Goal: Task Accomplishment & Management: Manage account settings

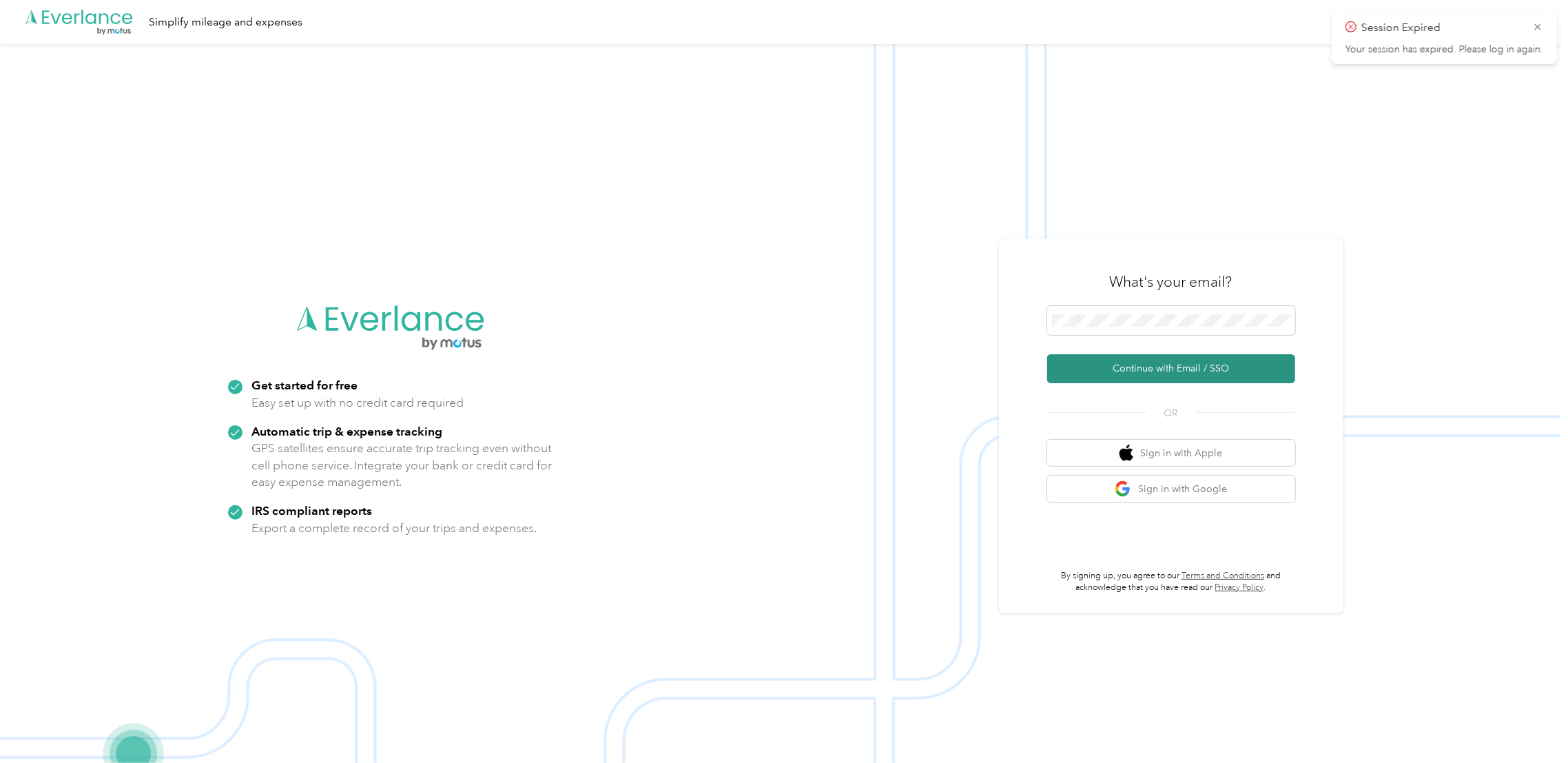
click at [1130, 374] on button "Continue with Email / SSO" at bounding box center [1171, 368] width 248 height 29
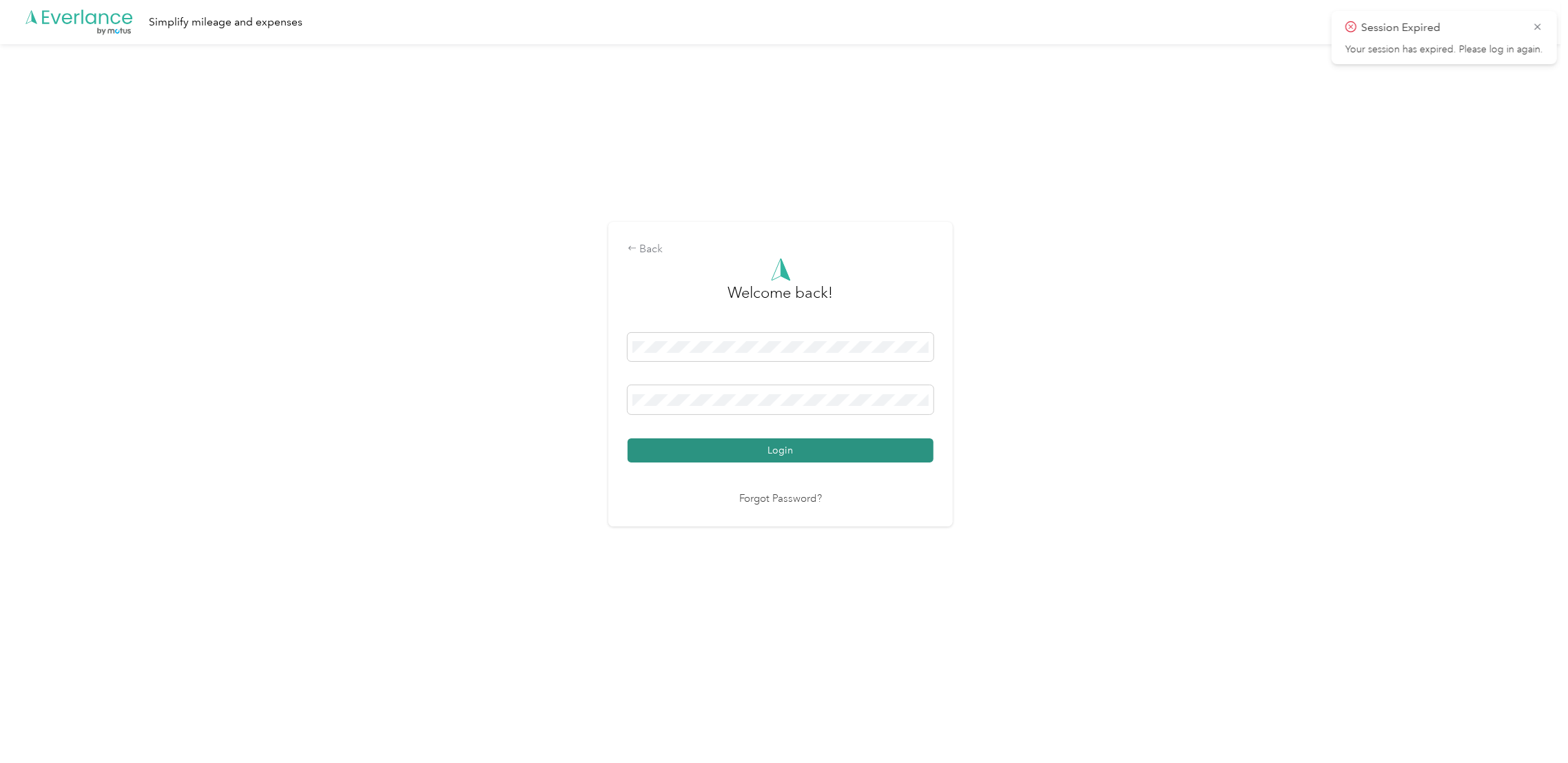
click at [796, 457] on button "Login" at bounding box center [780, 450] width 306 height 24
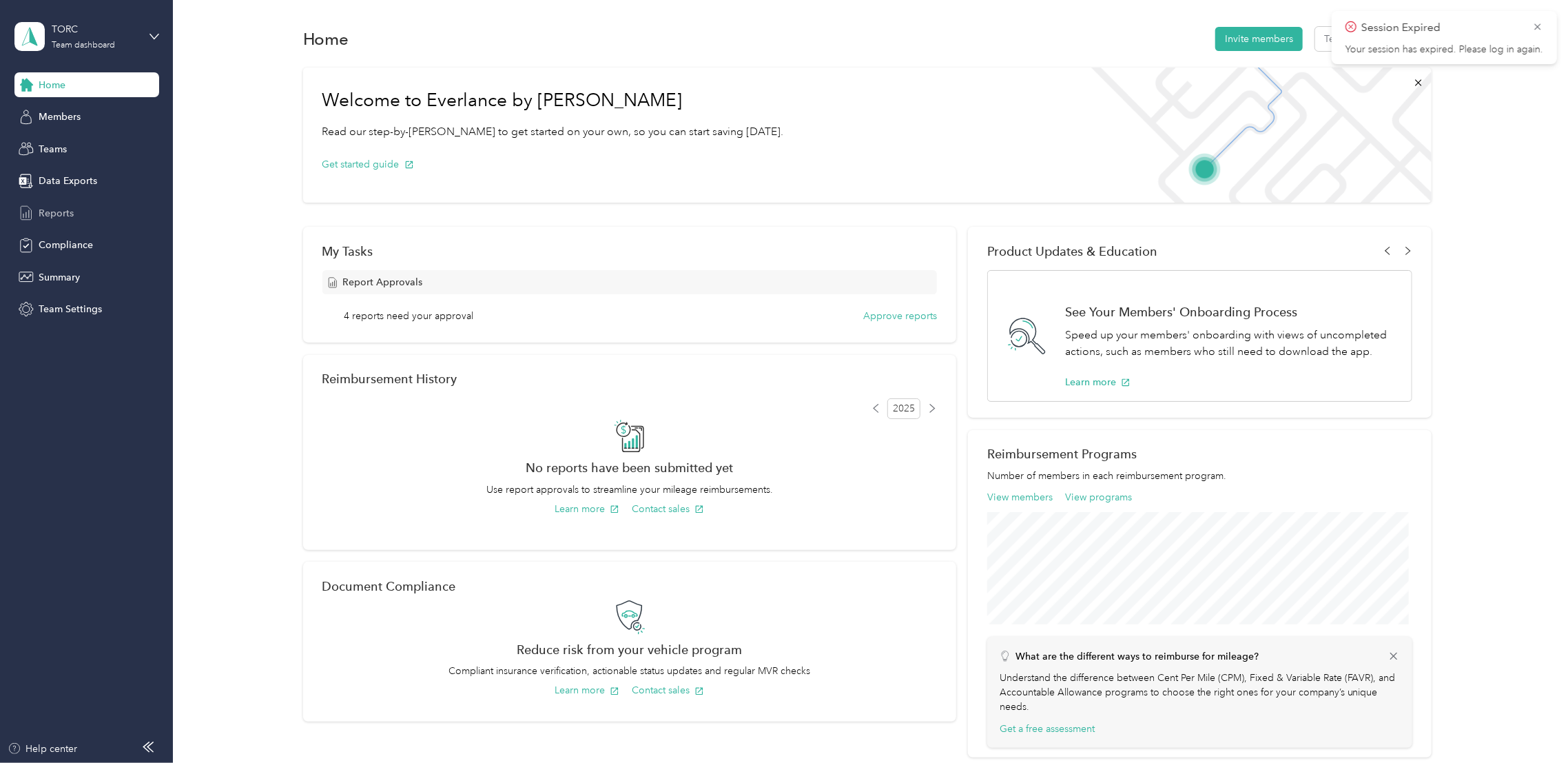
click at [78, 210] on div "Reports" at bounding box center [87, 213] width 144 height 25
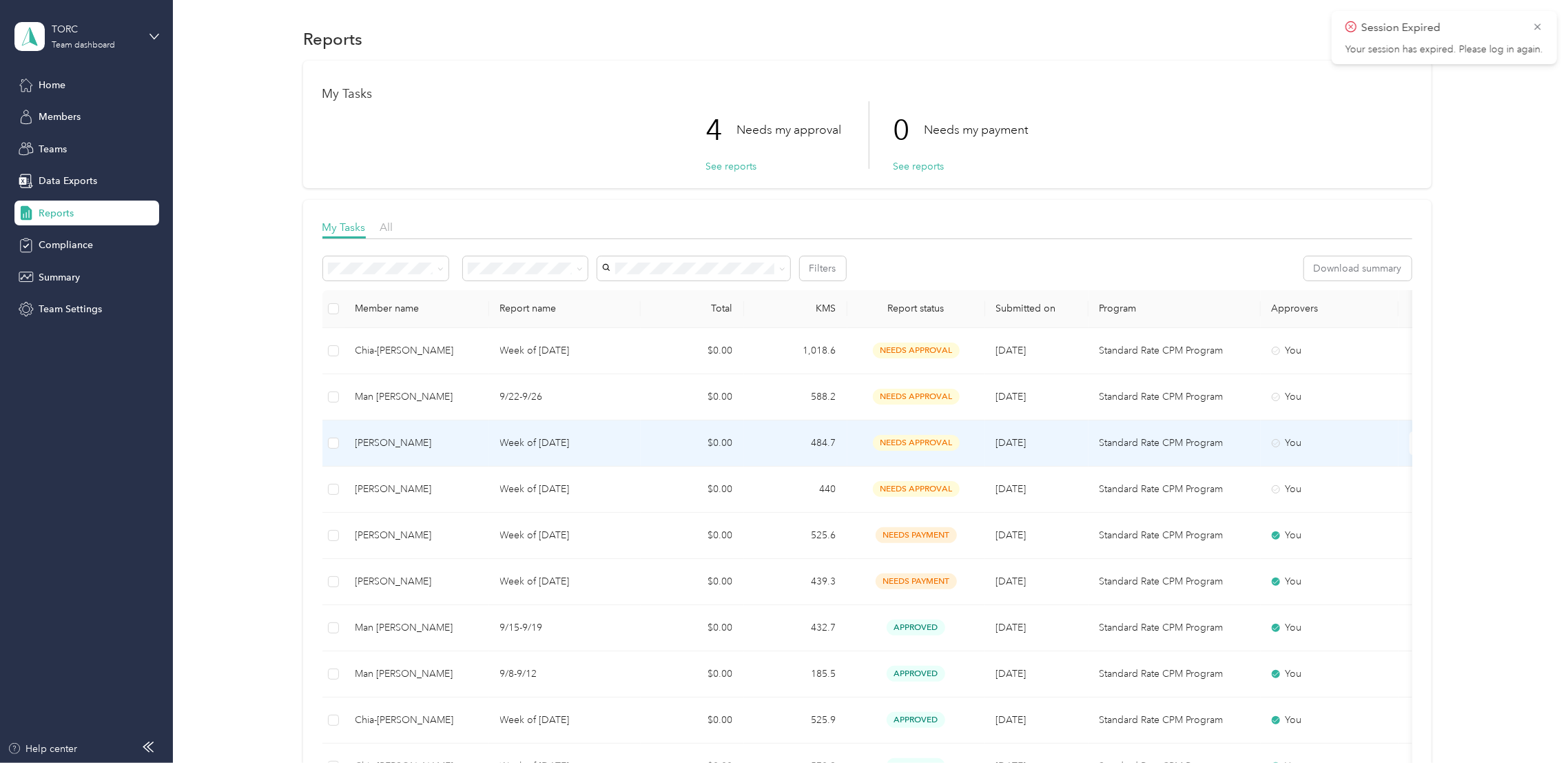
click at [609, 441] on p "Week of [DATE]" at bounding box center [564, 443] width 129 height 15
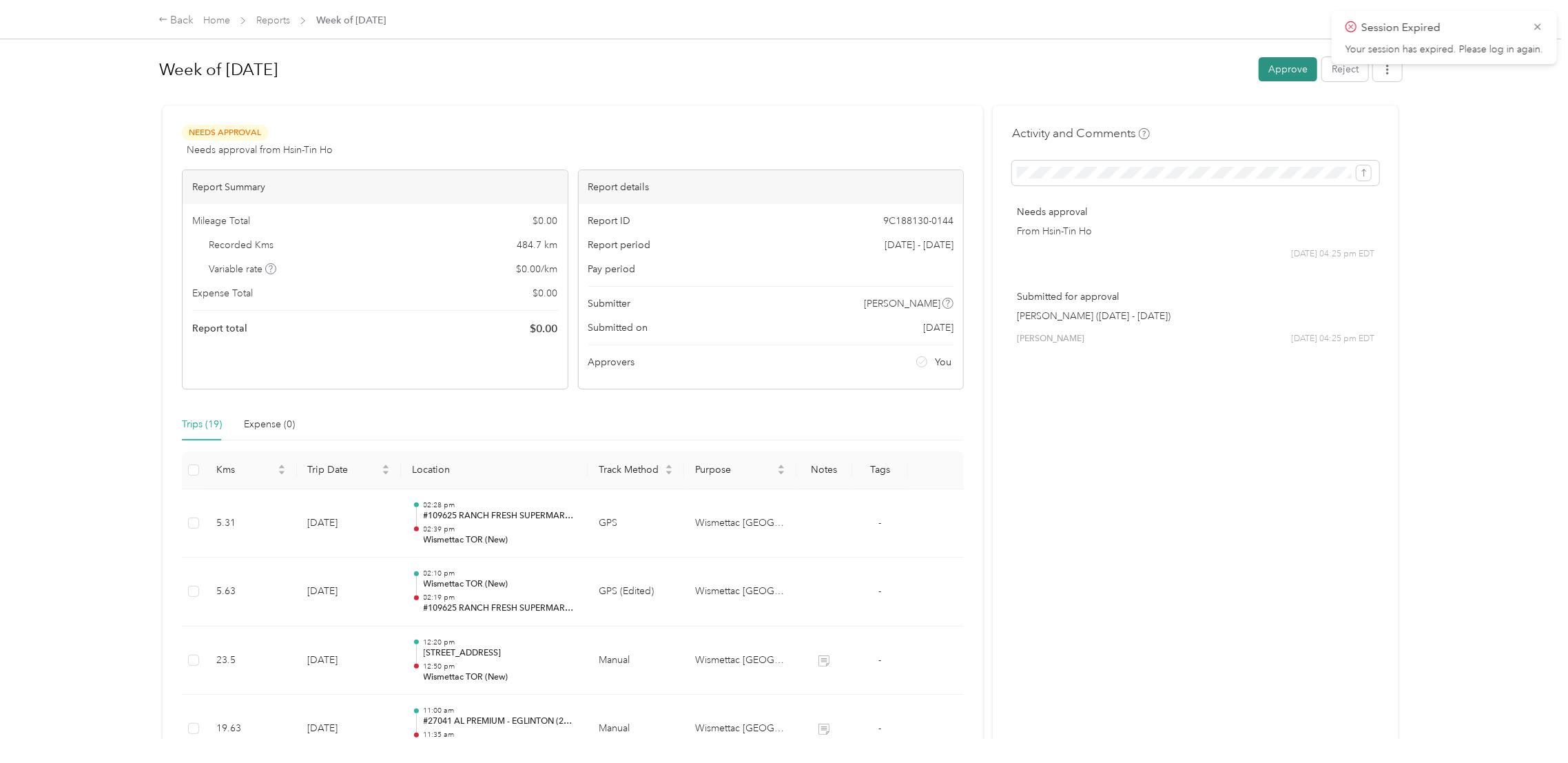
click at [1262, 63] on button "Approve" at bounding box center [1287, 69] width 59 height 24
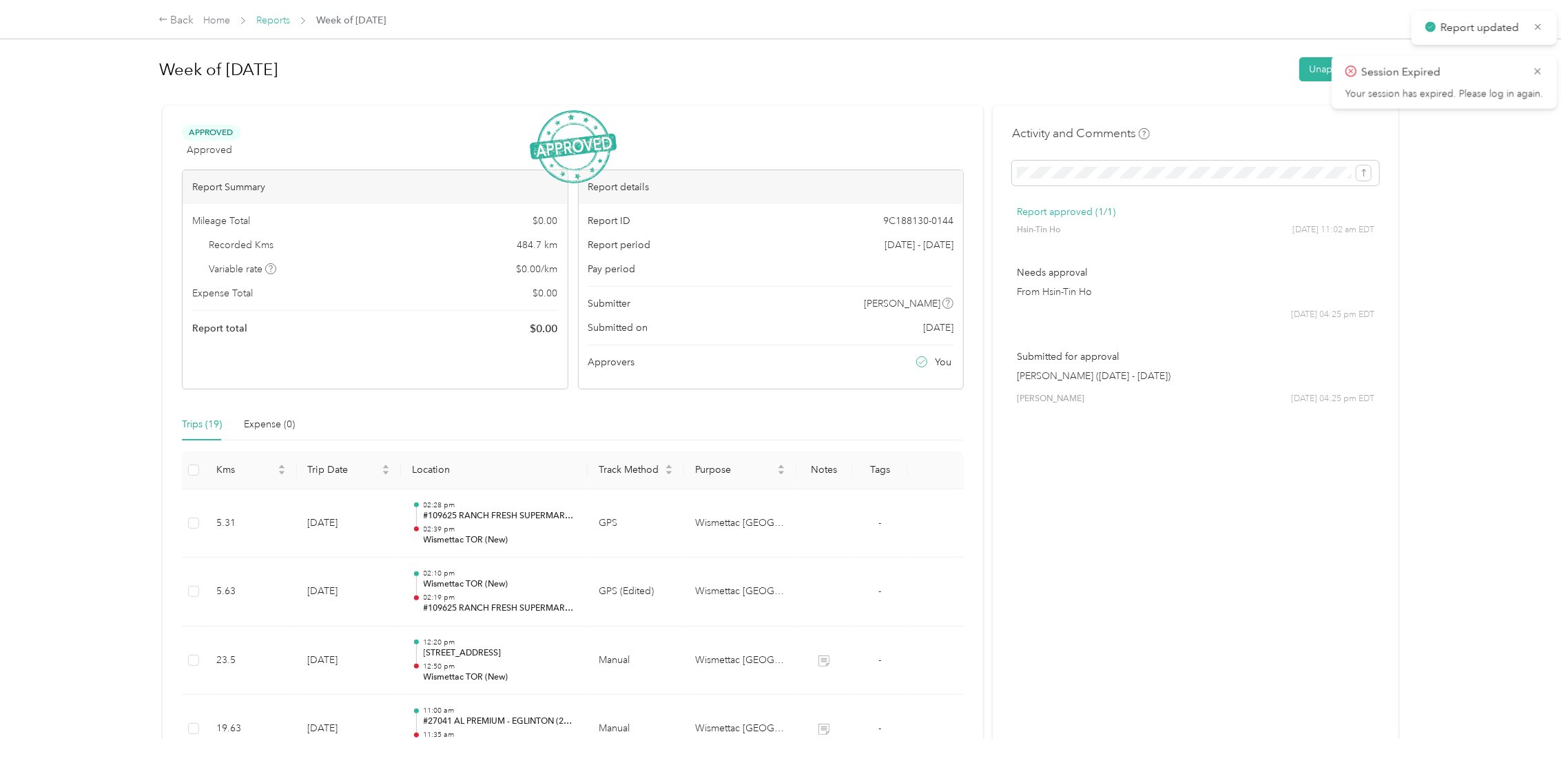
click at [282, 22] on link "Reports" at bounding box center [273, 20] width 34 height 12
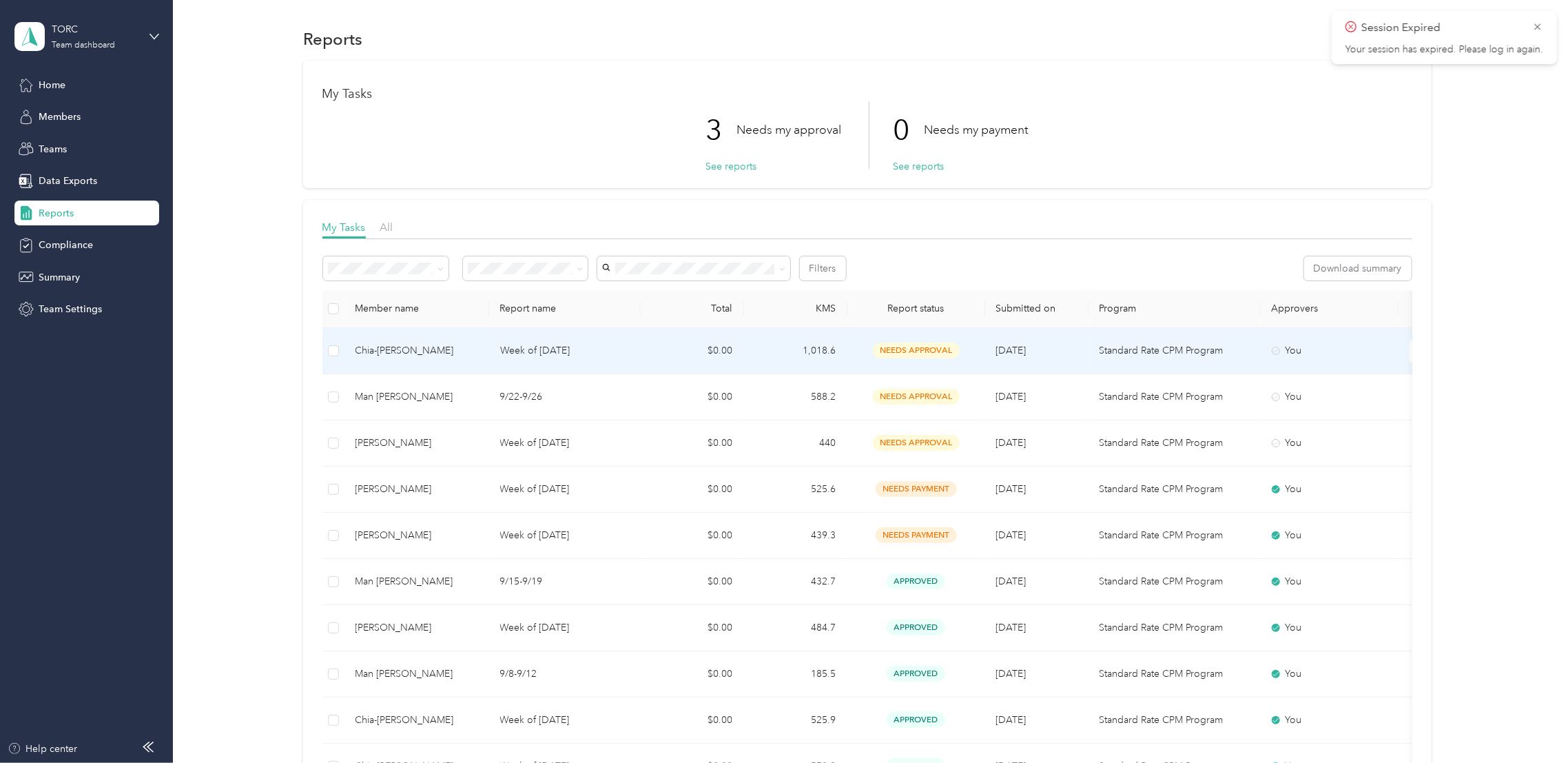
click at [568, 350] on p "Week of [DATE]" at bounding box center [564, 350] width 129 height 15
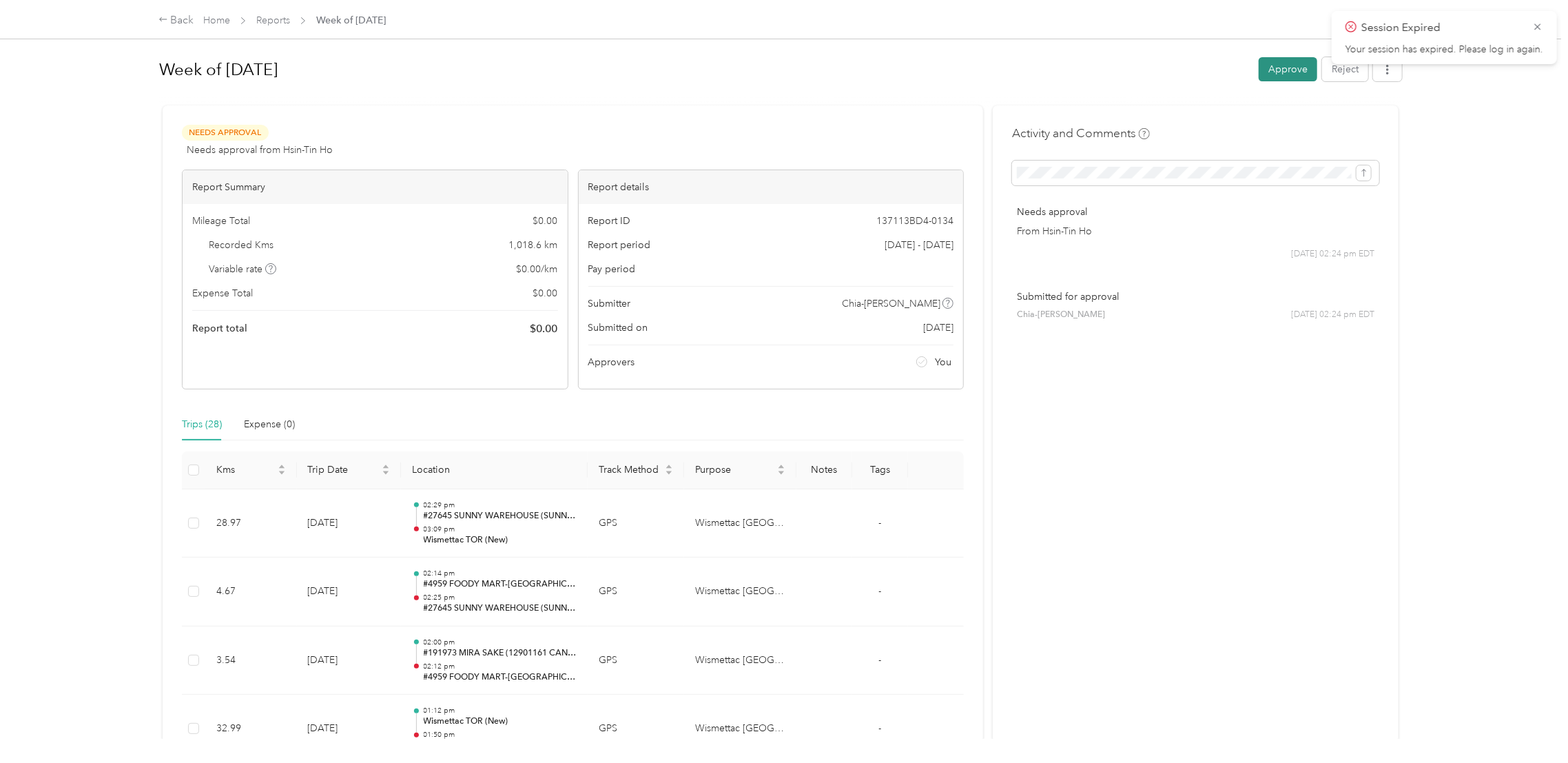
click at [1264, 76] on button "Approve" at bounding box center [1287, 69] width 59 height 24
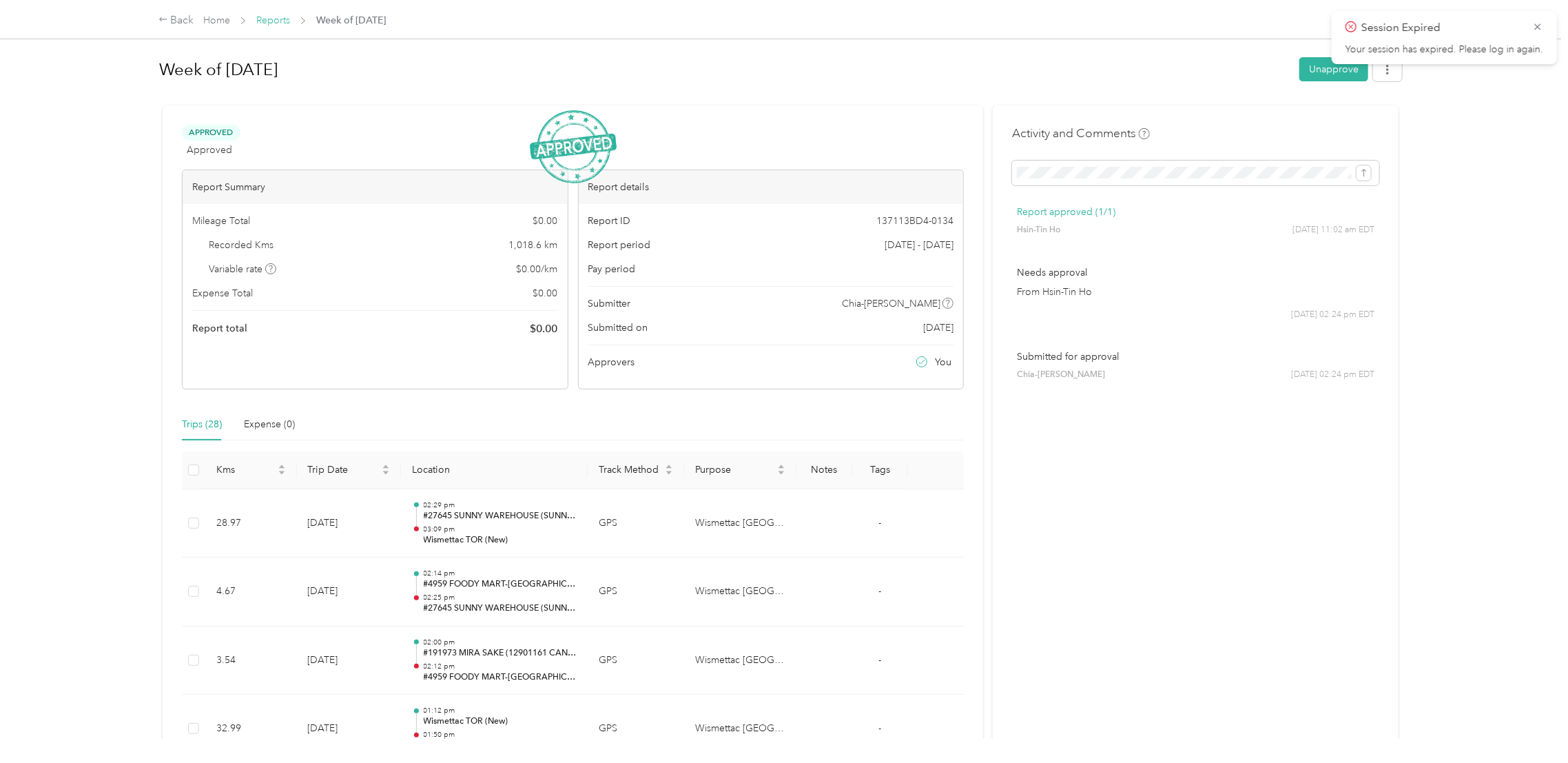
click at [275, 25] on link "Reports" at bounding box center [273, 20] width 34 height 12
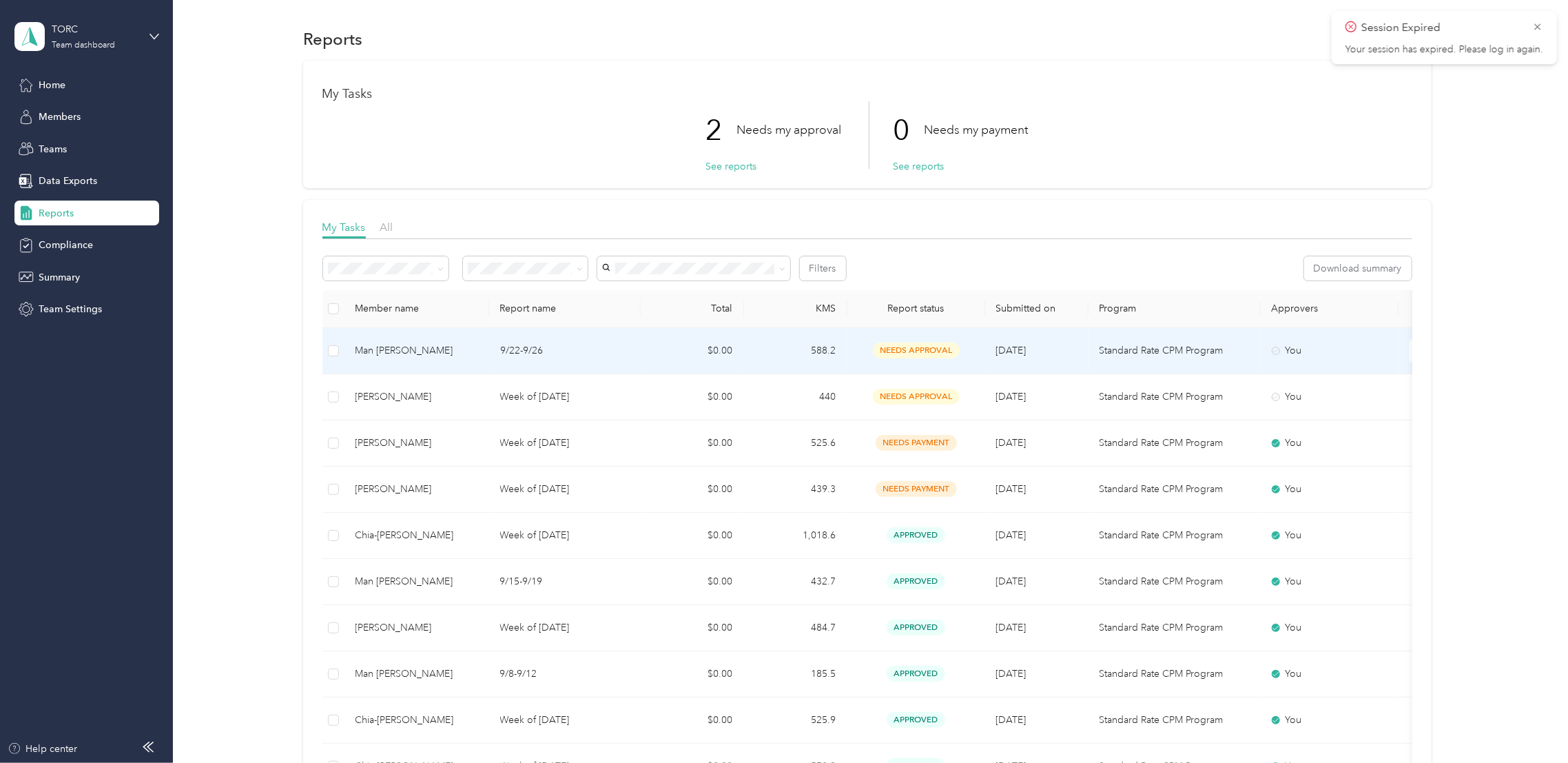
click at [558, 342] on td "9/22-9/26" at bounding box center [565, 351] width 152 height 46
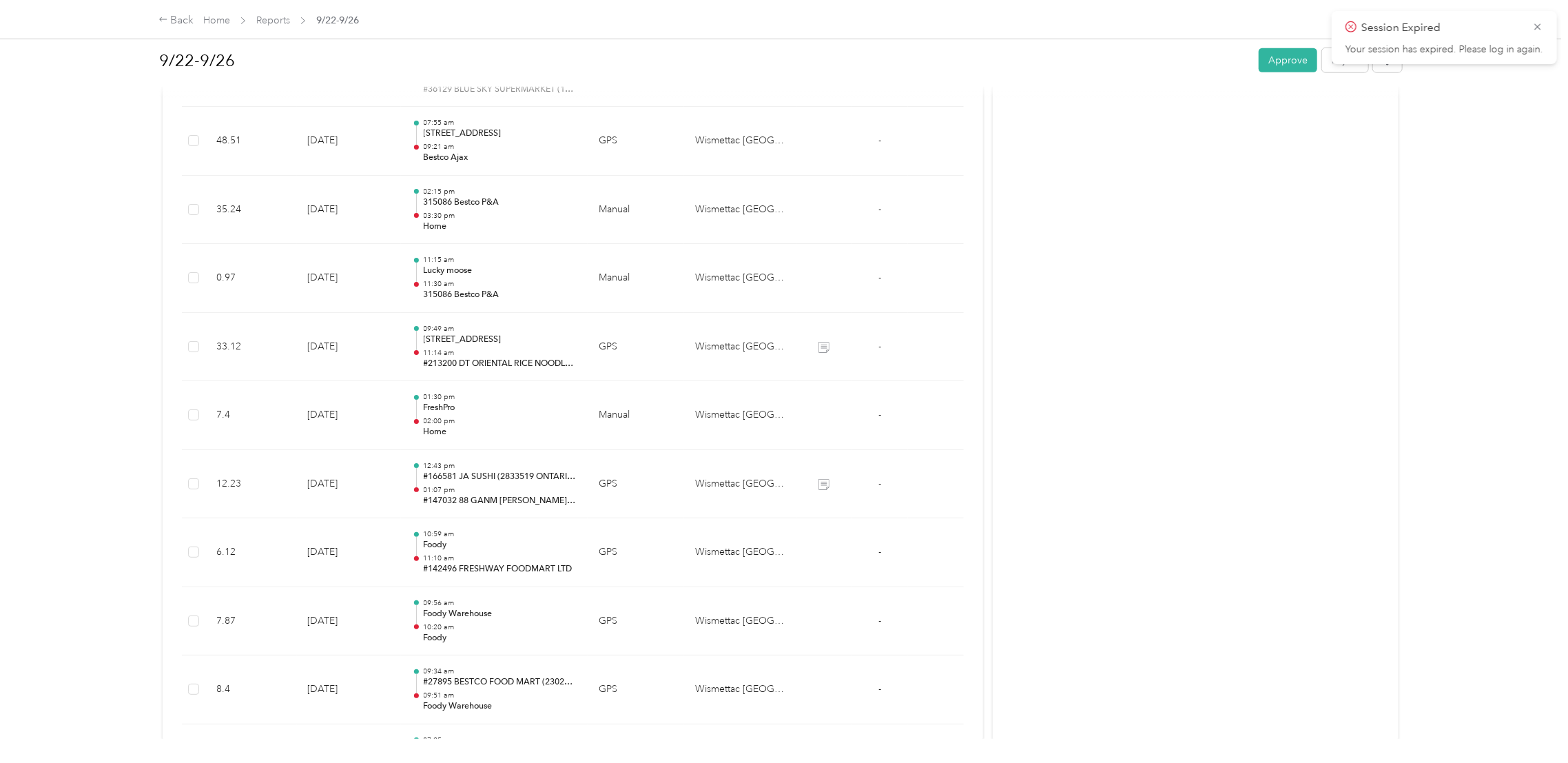
scroll to position [1301, 0]
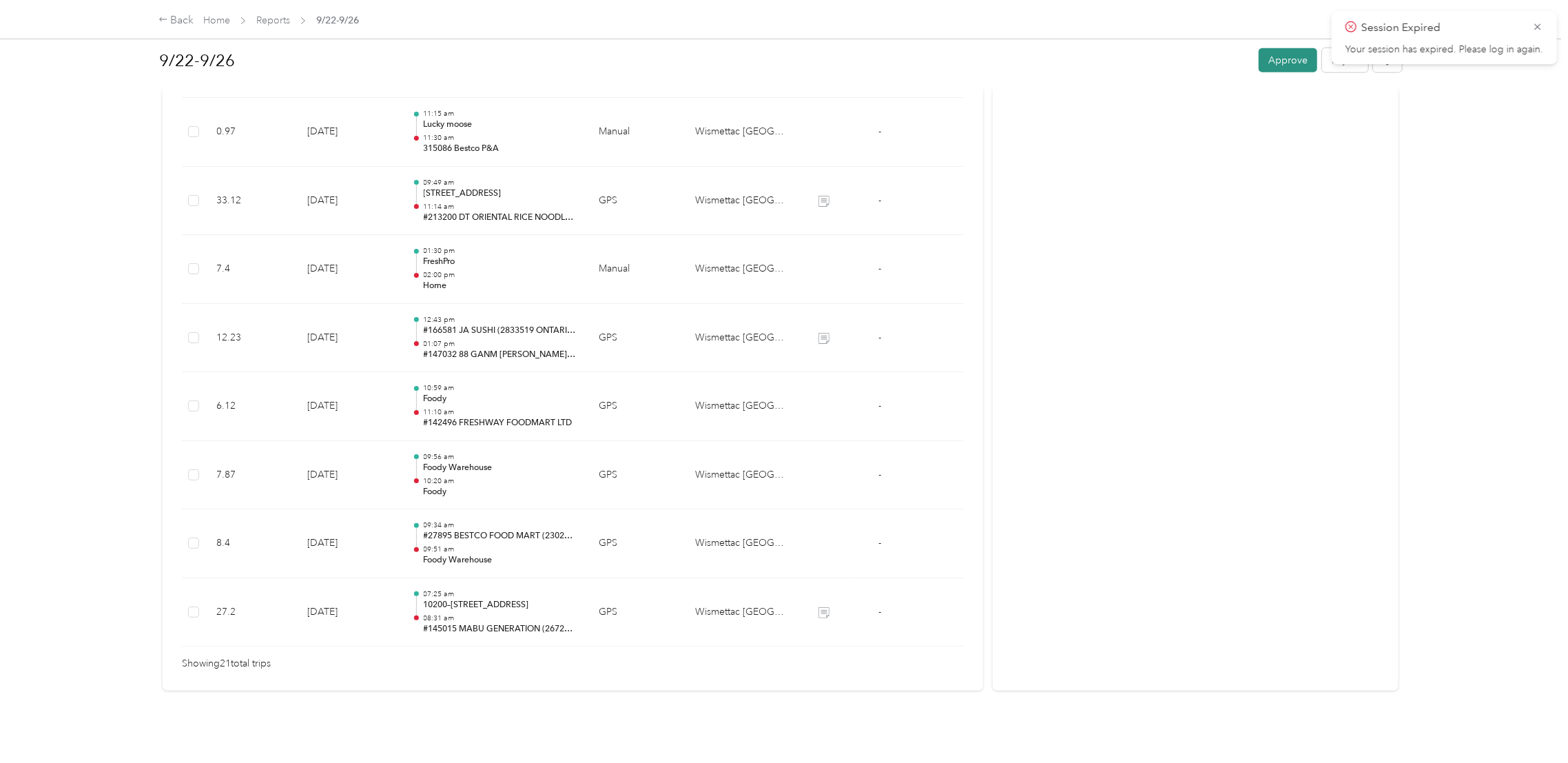
click at [1267, 53] on button "Approve" at bounding box center [1287, 60] width 59 height 24
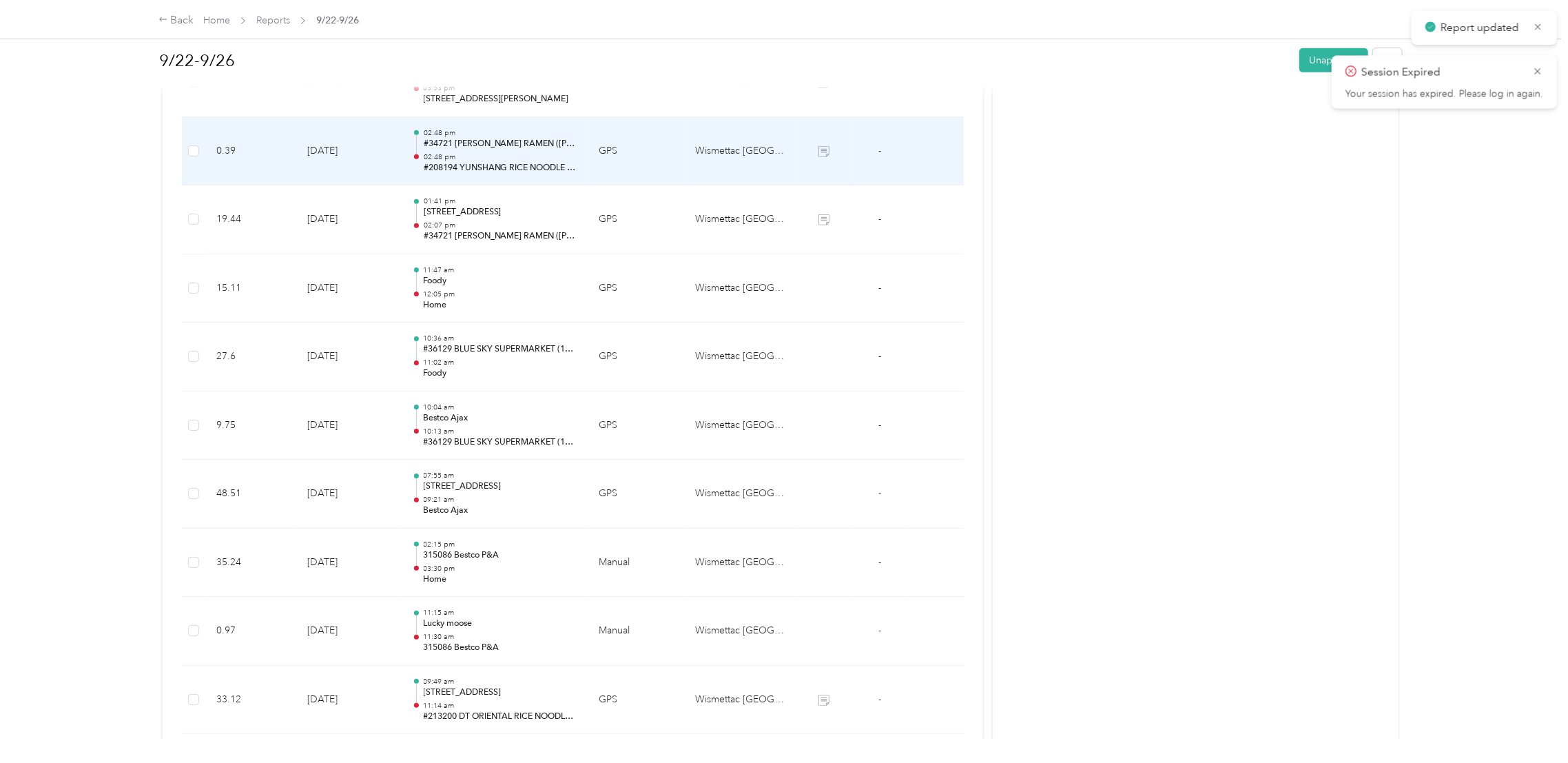
scroll to position [370, 0]
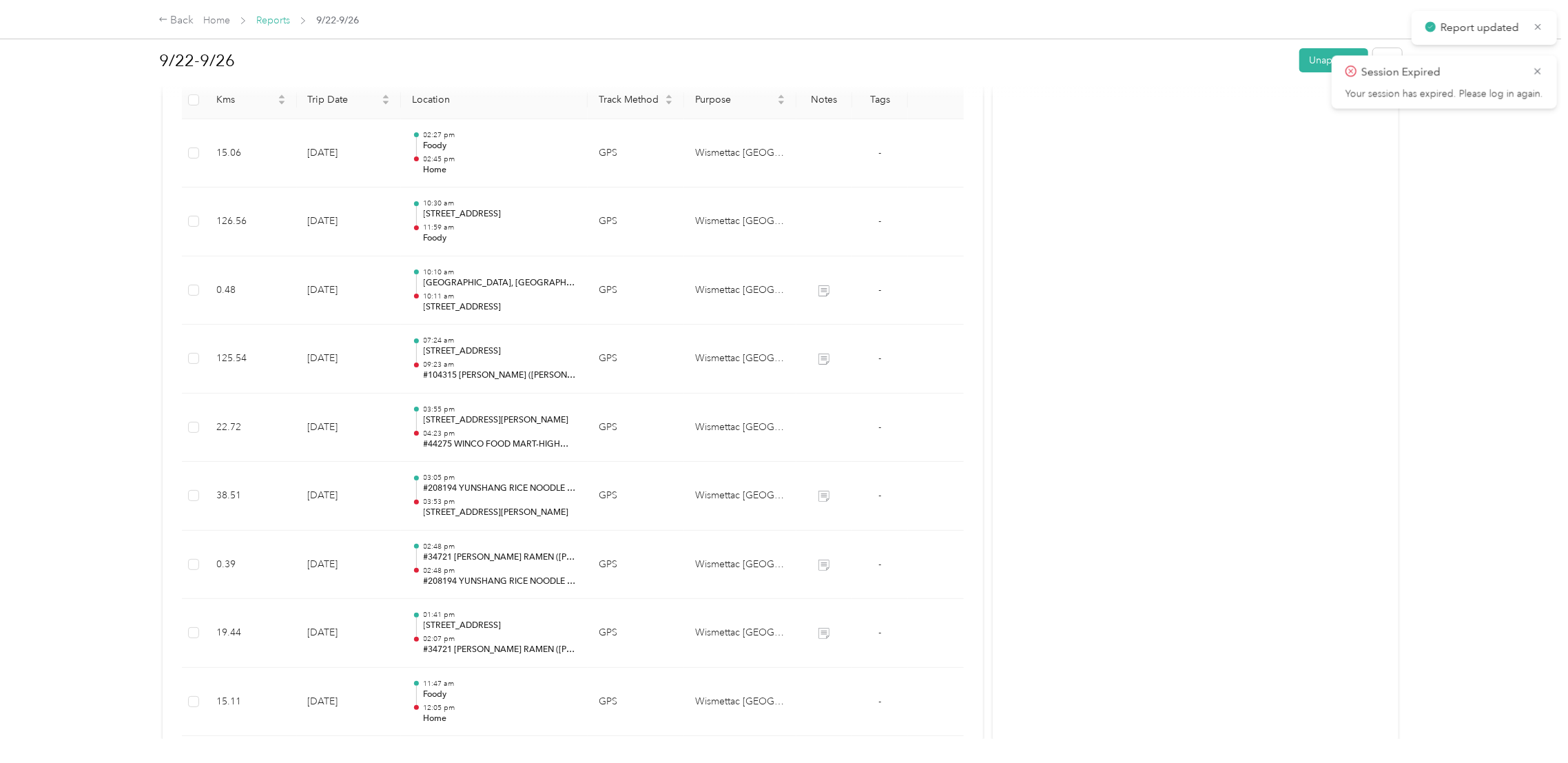
click at [289, 22] on link "Reports" at bounding box center [273, 20] width 34 height 12
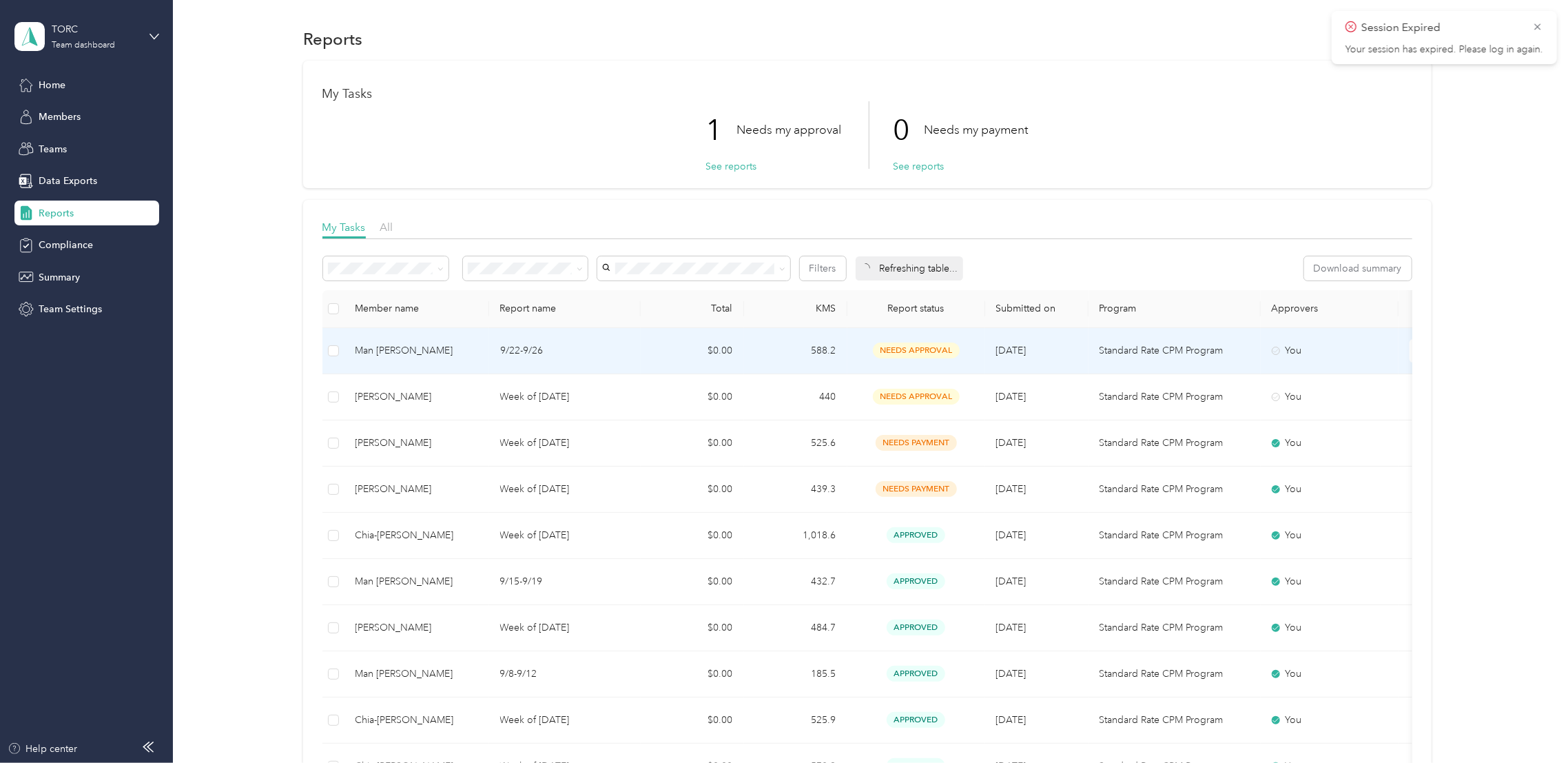
click at [530, 348] on p "9/22-9/26" at bounding box center [564, 350] width 129 height 15
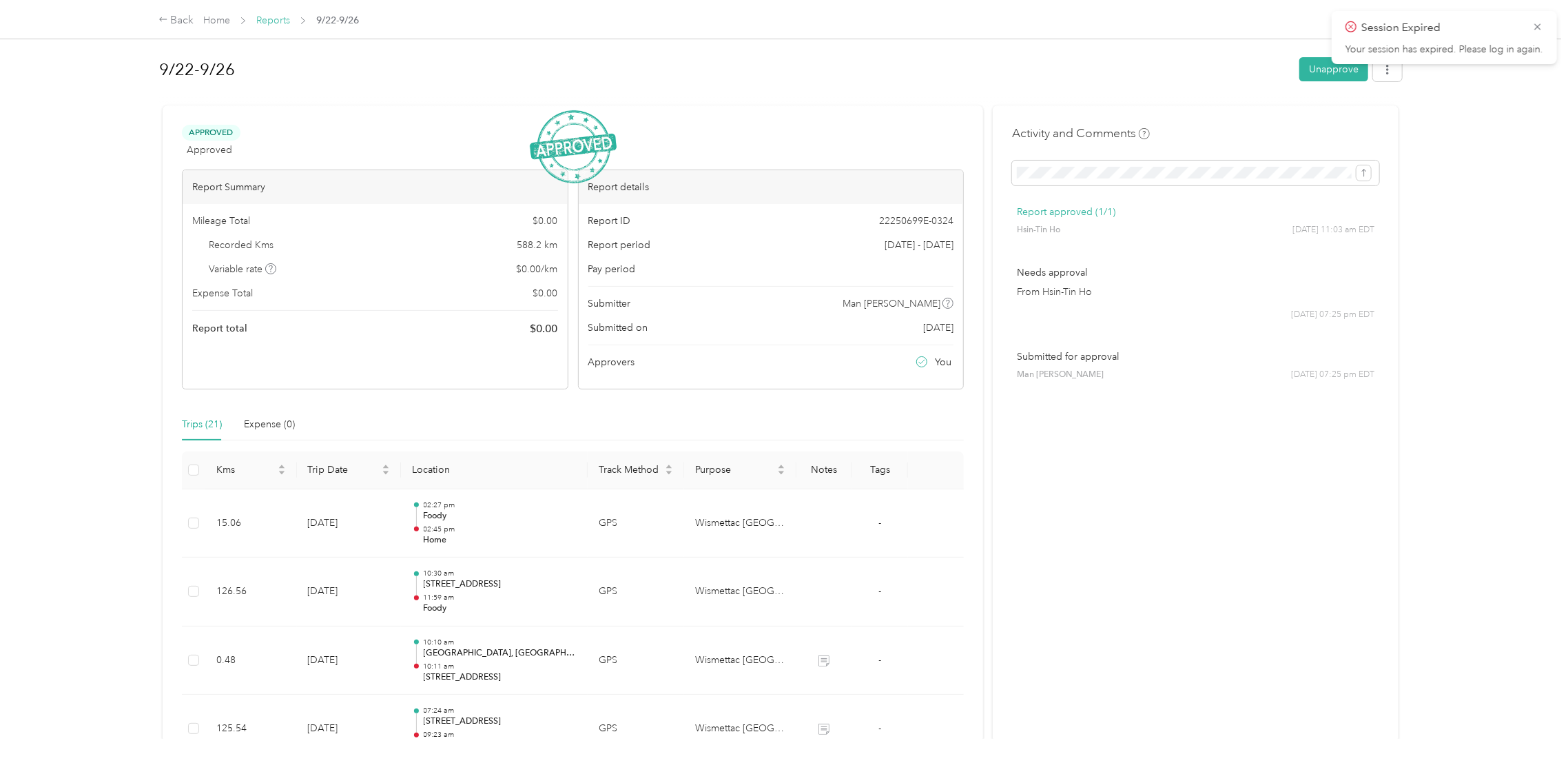
click at [258, 14] on link "Reports" at bounding box center [273, 20] width 34 height 12
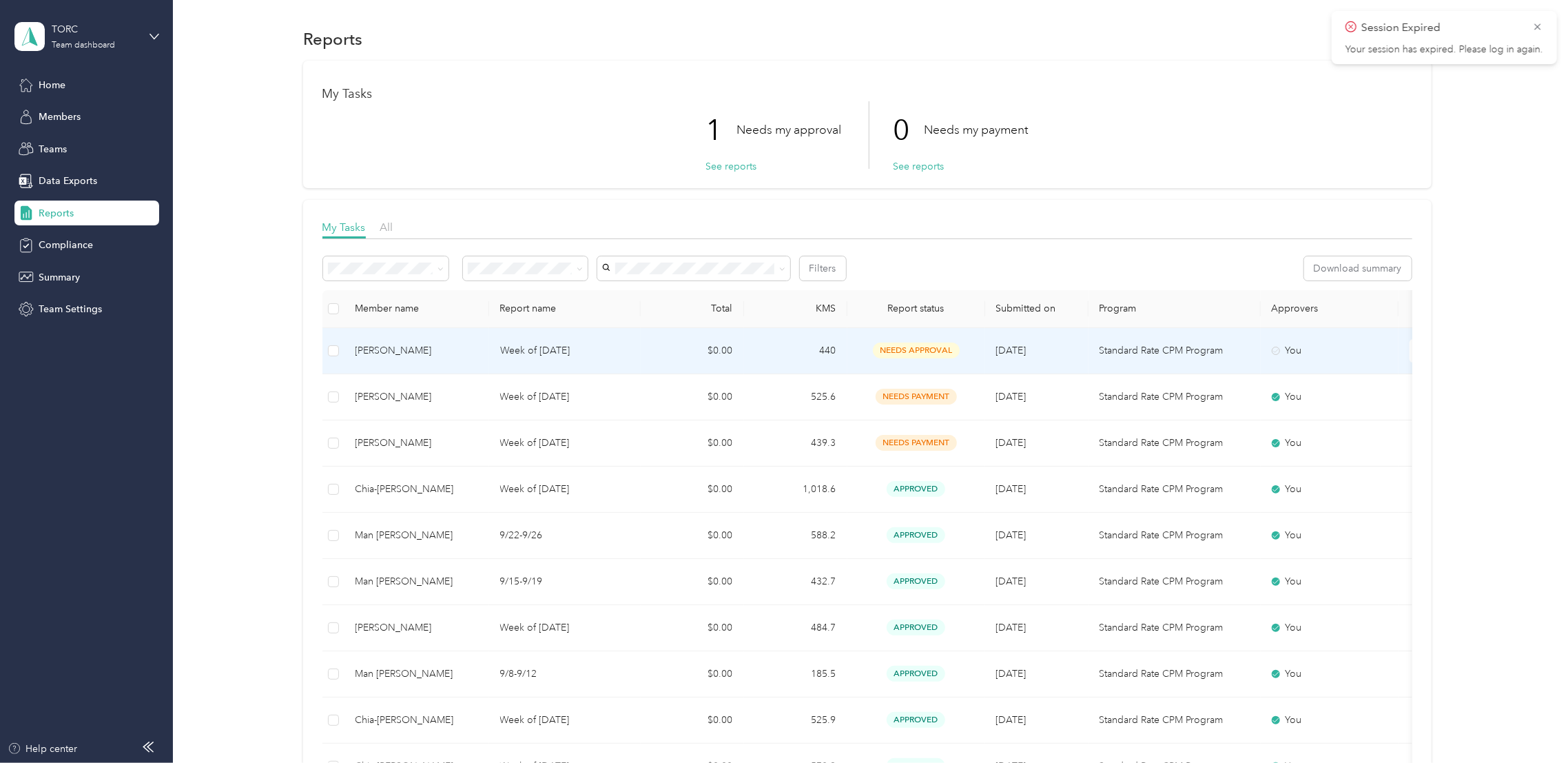
click at [503, 344] on p "Week of [DATE]" at bounding box center [564, 350] width 129 height 15
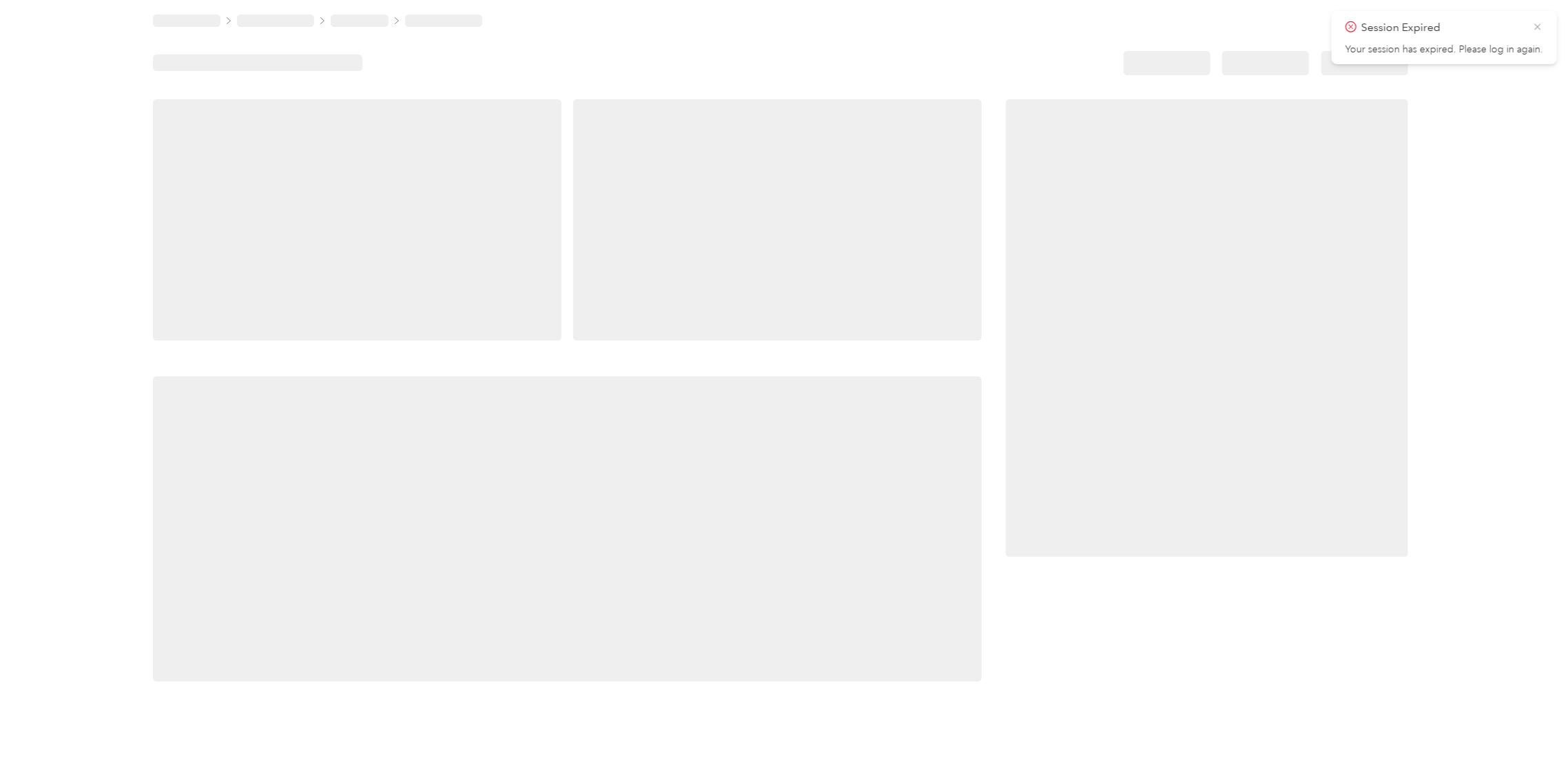
click at [1538, 21] on icon at bounding box center [1537, 27] width 11 height 12
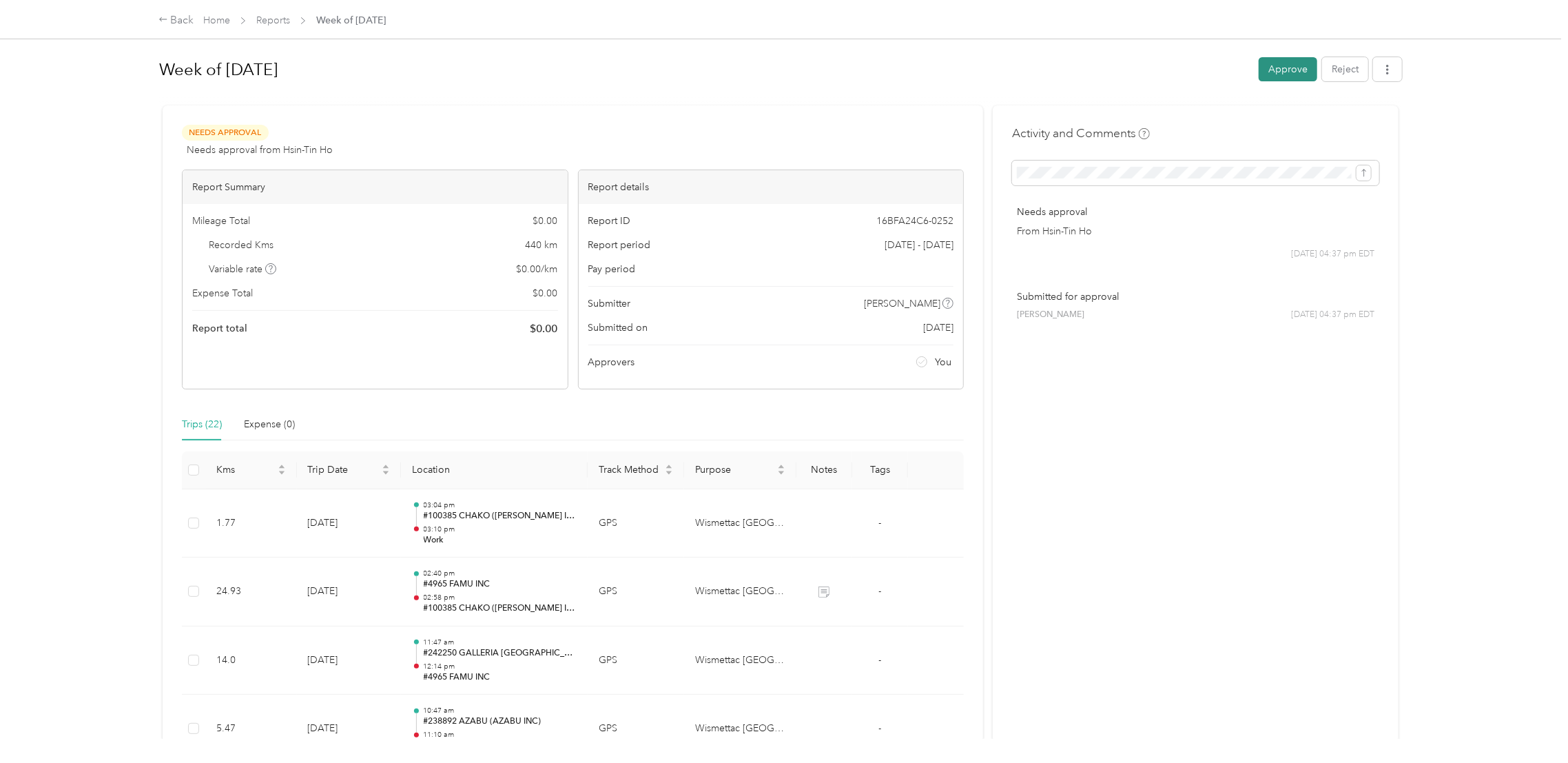
click at [1288, 71] on button "Approve" at bounding box center [1287, 69] width 59 height 24
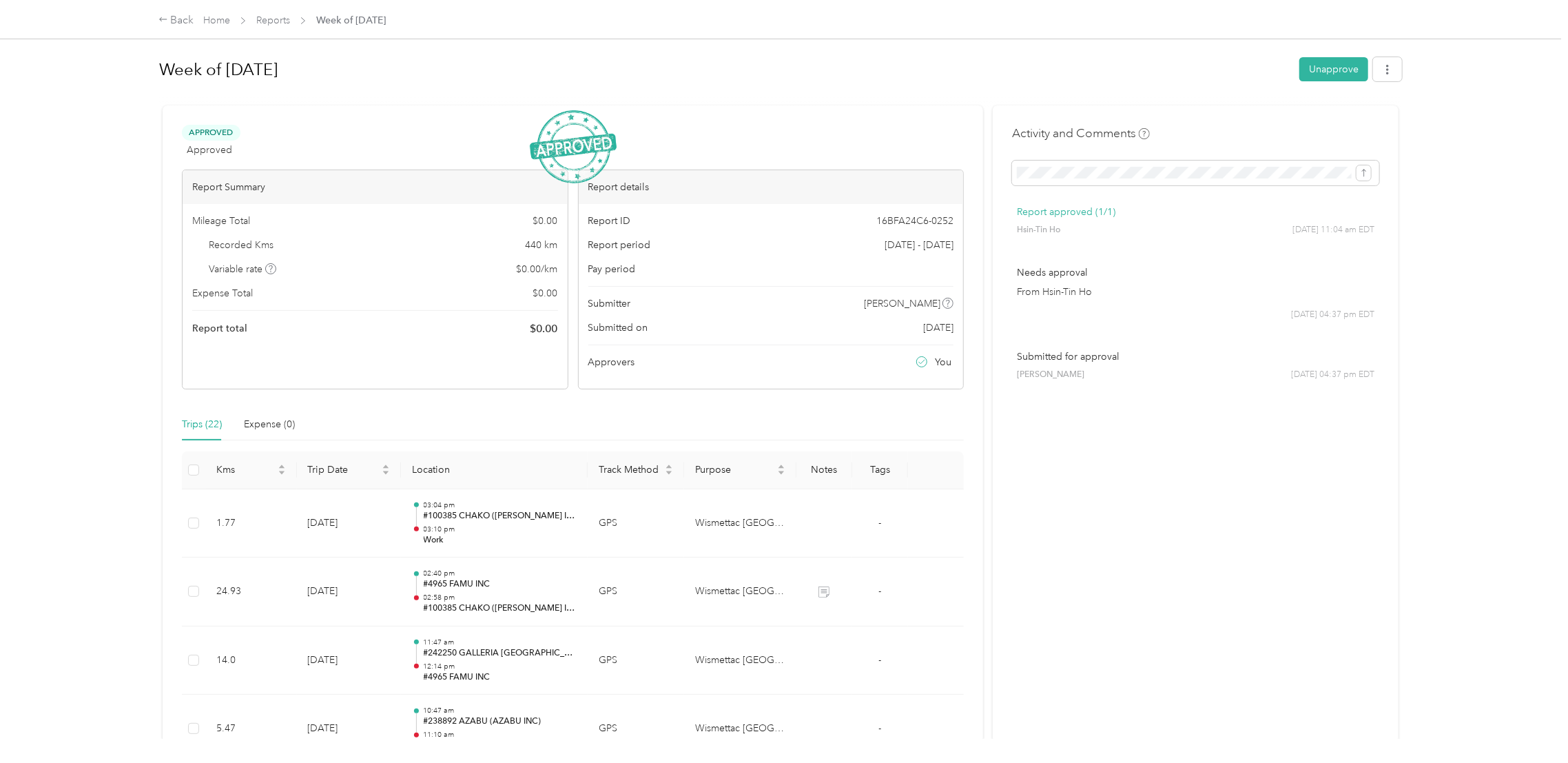
click at [280, 26] on span "Reports" at bounding box center [273, 20] width 34 height 14
click at [278, 16] on link "Reports" at bounding box center [273, 20] width 34 height 12
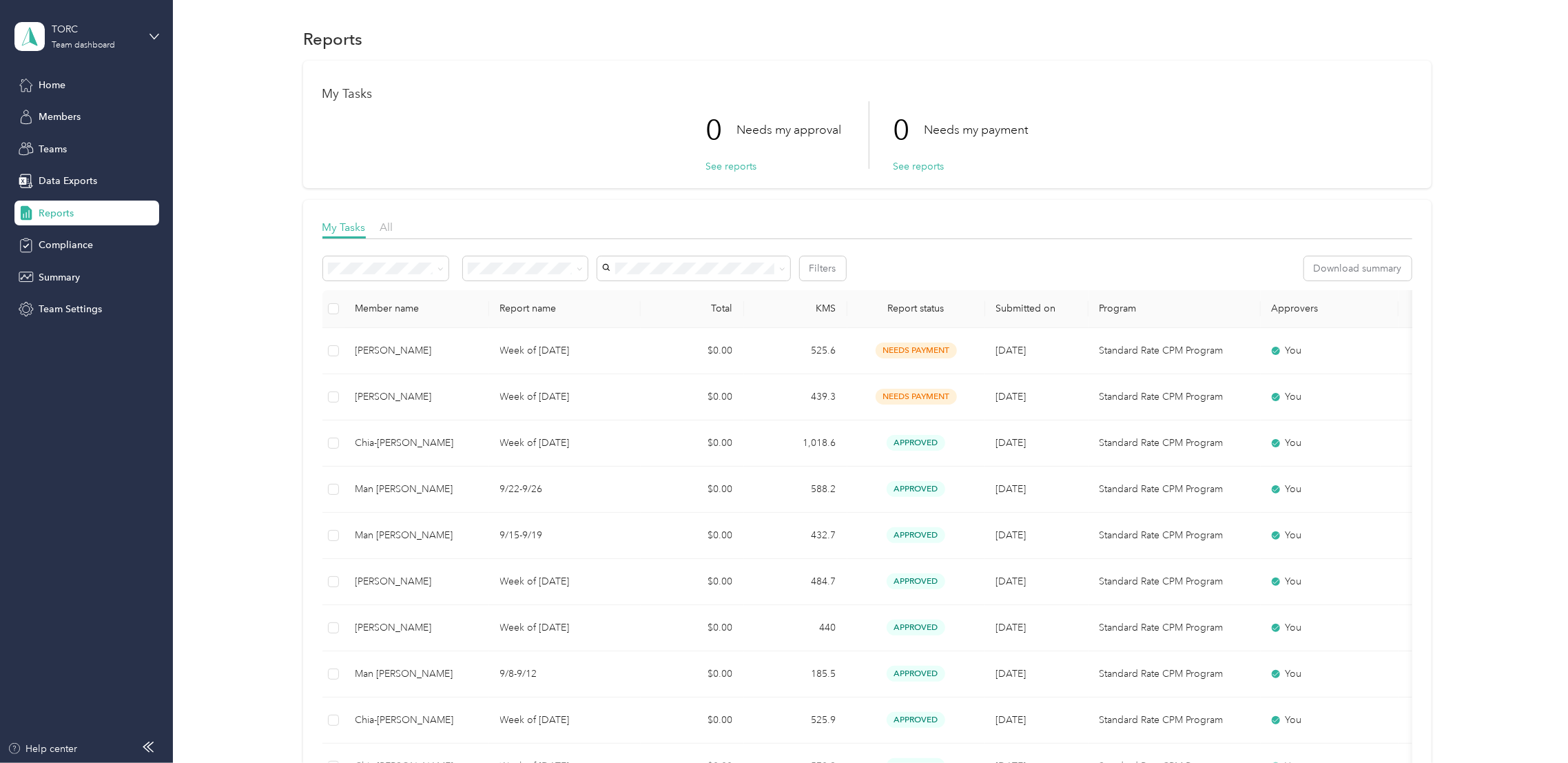
click at [1264, 83] on div "My Tasks 0 Needs my approval See reports 0 Needs my payment See reports" at bounding box center [867, 124] width 1128 height 127
click at [49, 206] on span "Reports" at bounding box center [56, 213] width 35 height 14
